Goal: Information Seeking & Learning: Learn about a topic

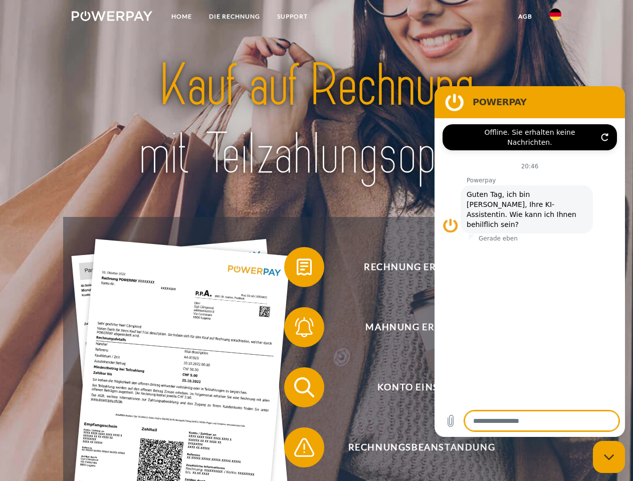
click at [112, 18] on img at bounding box center [112, 16] width 81 height 10
click at [555, 18] on img at bounding box center [555, 15] width 12 height 12
click at [525, 17] on link "agb" at bounding box center [525, 17] width 31 height 18
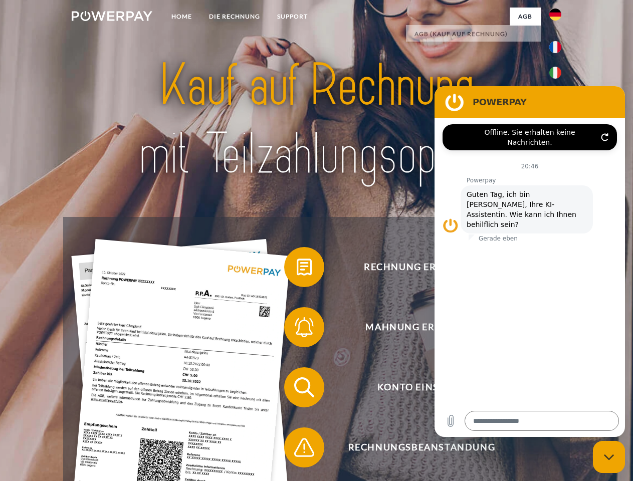
click at [297, 269] on span at bounding box center [289, 267] width 50 height 50
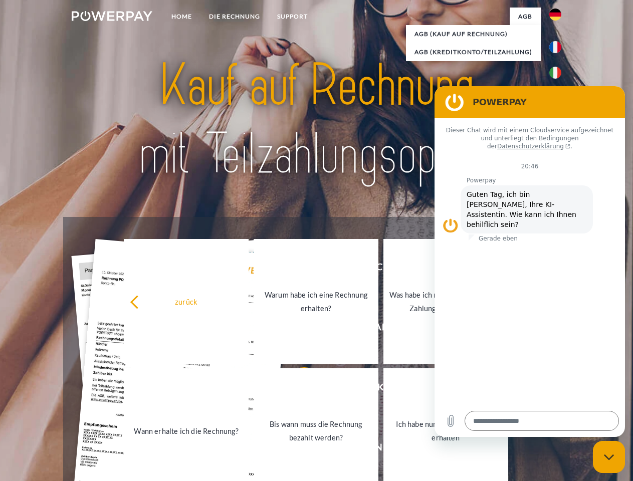
click at [297, 389] on link "Bis wann muss die Rechnung bezahlt werden?" at bounding box center [316, 430] width 125 height 125
click at [297, 449] on span at bounding box center [289, 447] width 50 height 50
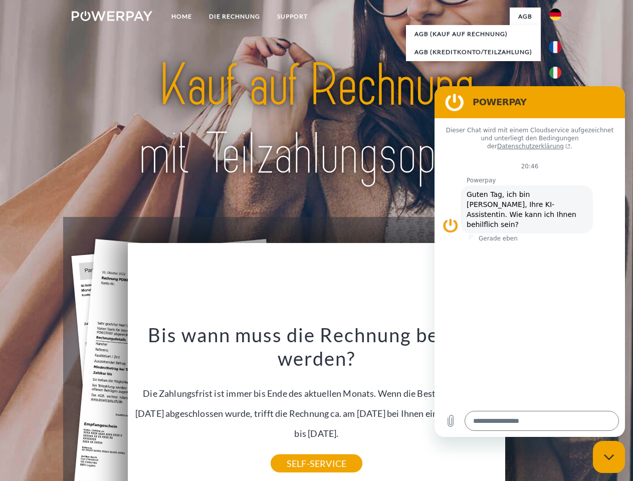
click at [609, 457] on icon "Messaging-Fenster schließen" at bounding box center [609, 457] width 11 height 7
type textarea "*"
